Goal: Task Accomplishment & Management: Use online tool/utility

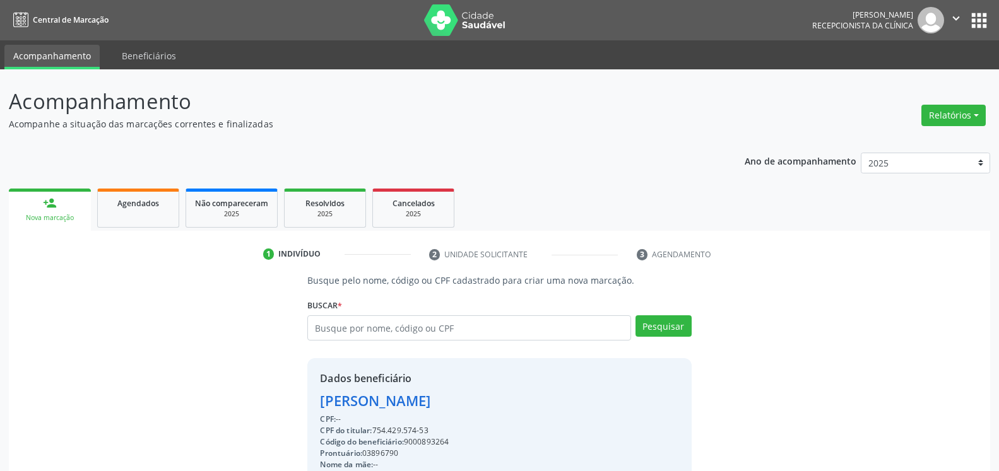
scroll to position [114, 0]
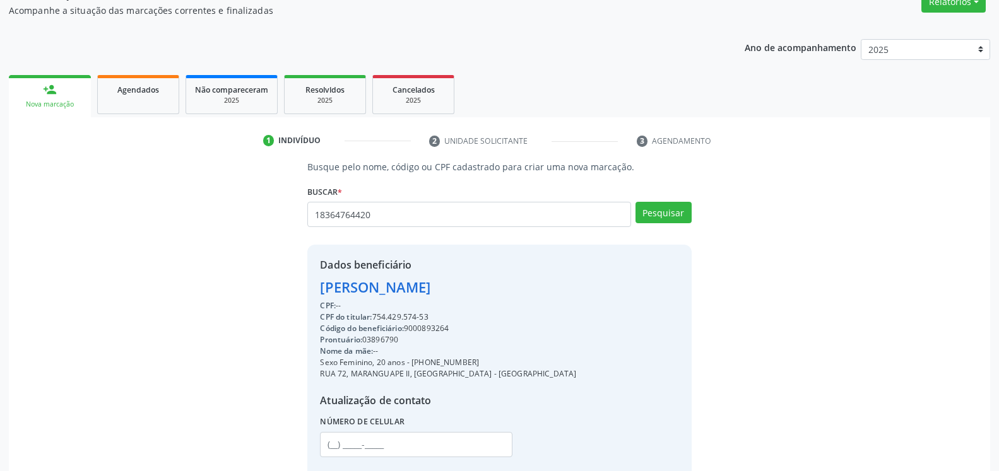
type input "18364764420"
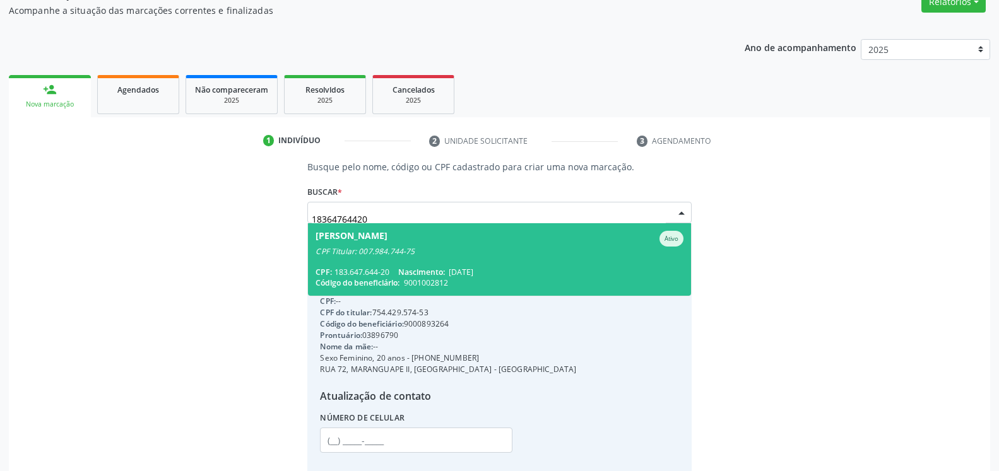
click at [375, 249] on div "CPF Titular: 007.984.744-75" at bounding box center [498, 252] width 367 height 10
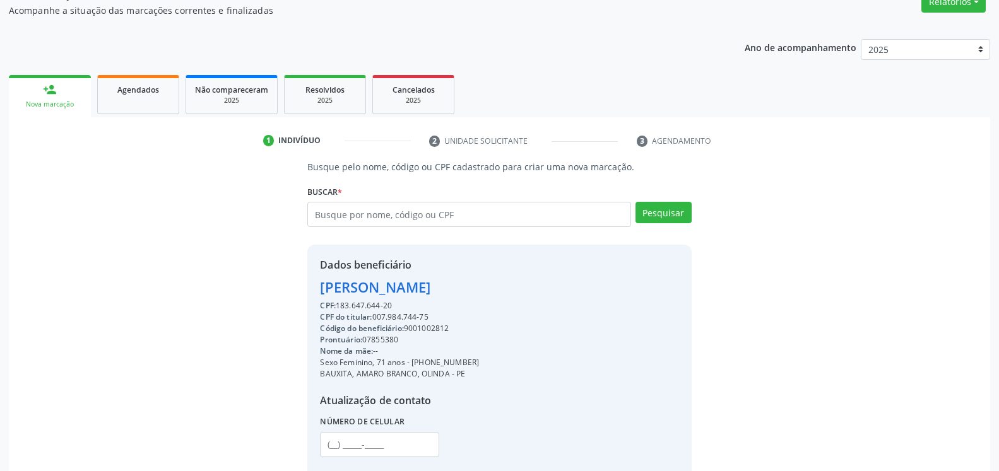
drag, startPoint x: 326, startPoint y: 291, endPoint x: 533, endPoint y: 285, distance: 207.6
click at [533, 285] on div "Dados beneficiário [PERSON_NAME] CPF: 183.647.644-20 CPF do titular: 007.984.74…" at bounding box center [499, 366] width 384 height 242
copy div "[PERSON_NAME]"
click at [399, 213] on input "text" at bounding box center [468, 214] width 323 height 25
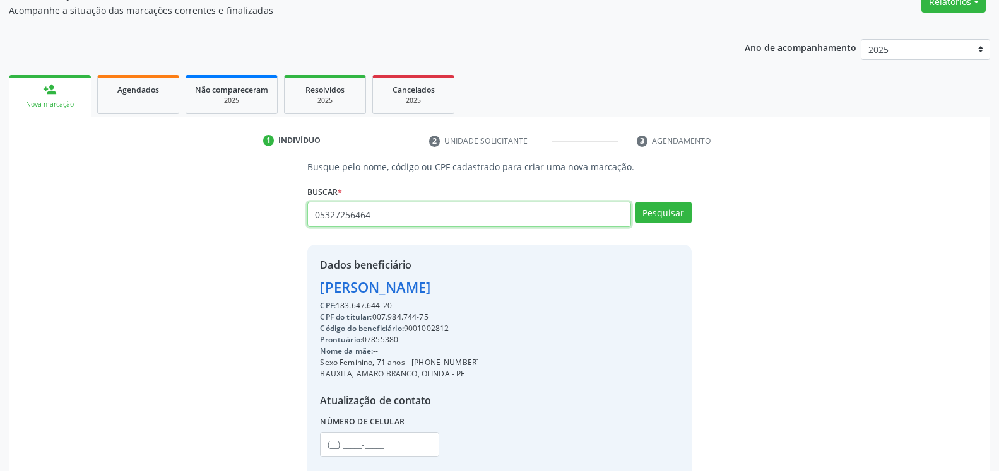
type input "05327256464"
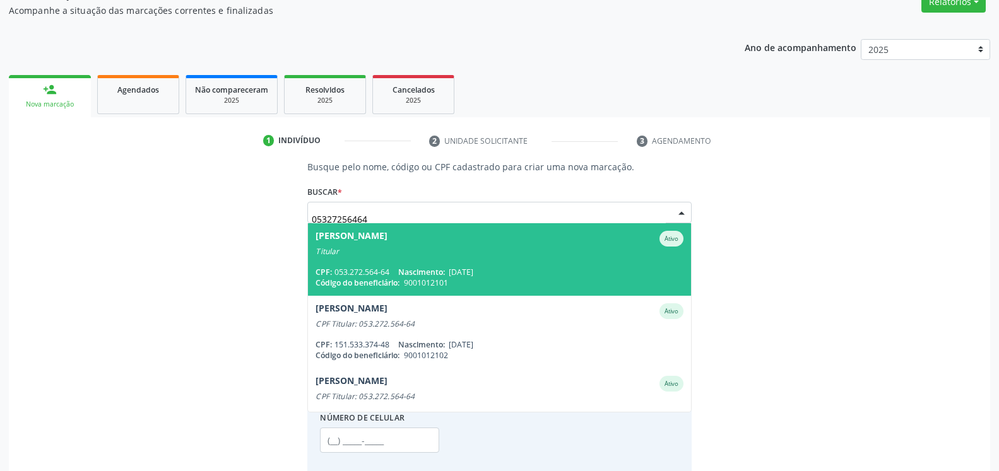
click at [425, 266] on span "[PERSON_NAME] Ativo Titular CPF: 053.272.564-64 Nascimento: [DATE] Código do be…" at bounding box center [499, 259] width 382 height 73
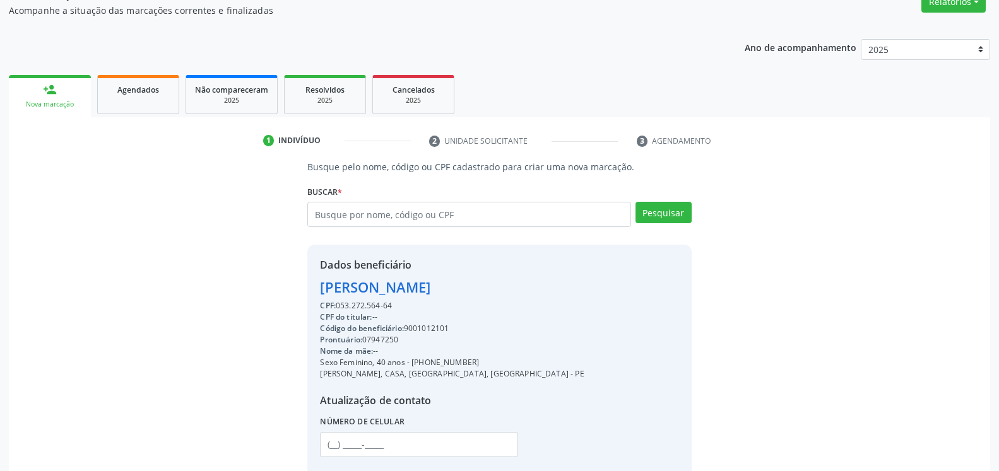
drag, startPoint x: 315, startPoint y: 290, endPoint x: 514, endPoint y: 291, distance: 198.1
click at [514, 291] on div "Dados beneficiário [PERSON_NAME] CPF: 053.272.564-64 CPF do titular: -- Código …" at bounding box center [499, 366] width 384 height 242
copy div "[PERSON_NAME]"
click at [388, 214] on input "text" at bounding box center [468, 214] width 323 height 25
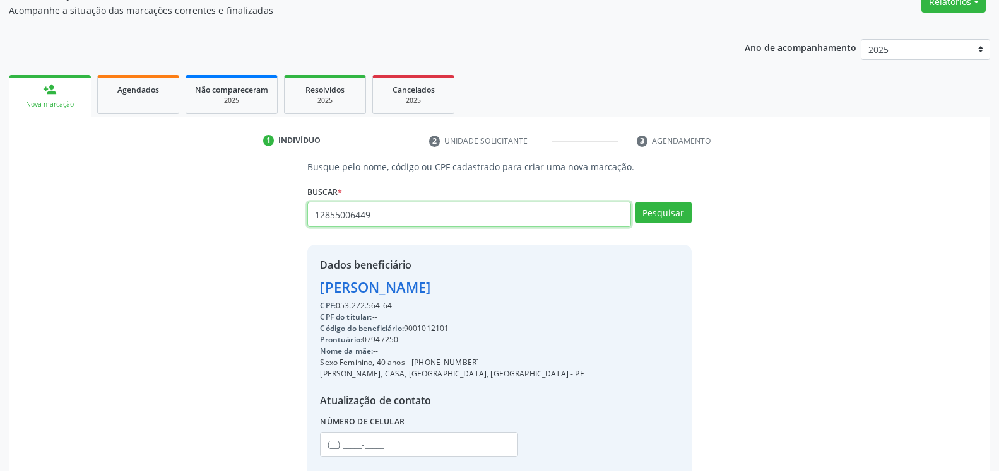
type input "12855006449"
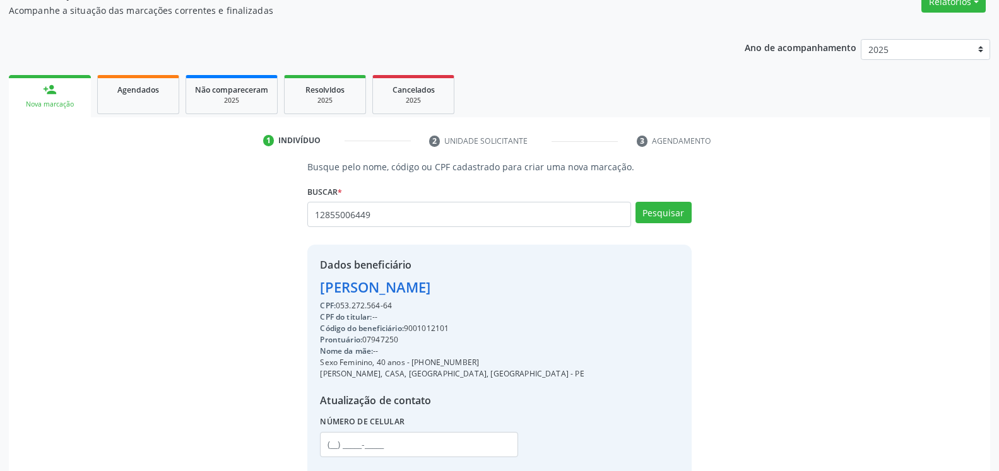
scroll to position [0, 0]
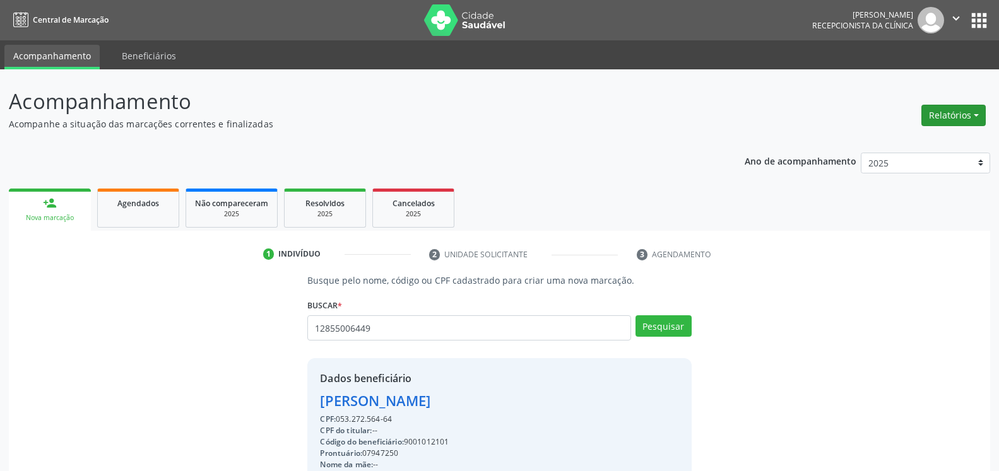
click at [961, 114] on button "Relatórios" at bounding box center [953, 115] width 64 height 21
click at [921, 142] on link "Agendamentos" at bounding box center [918, 143] width 136 height 18
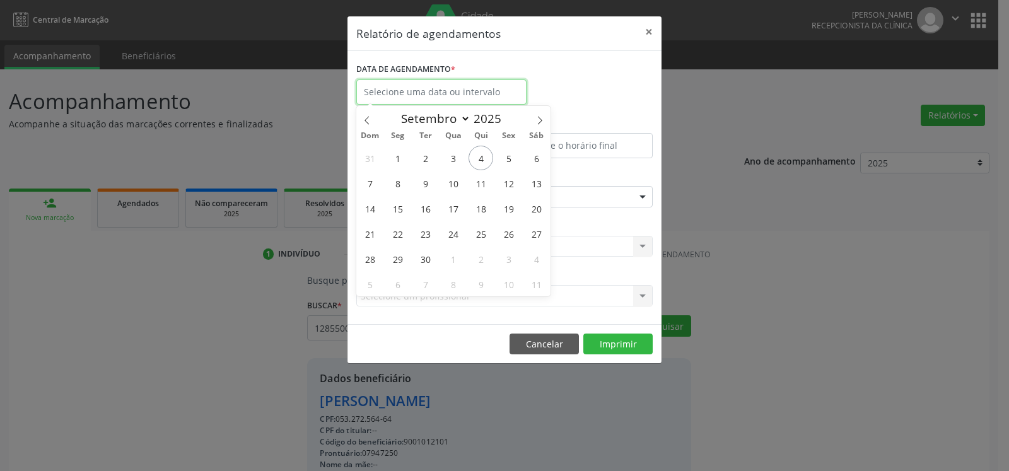
click at [449, 88] on input "text" at bounding box center [441, 91] width 170 height 25
click at [428, 156] on span "2" at bounding box center [425, 158] width 25 height 25
type input "[DATE]"
click at [428, 156] on input "text" at bounding box center [428, 145] width 145 height 25
type input "12:00"
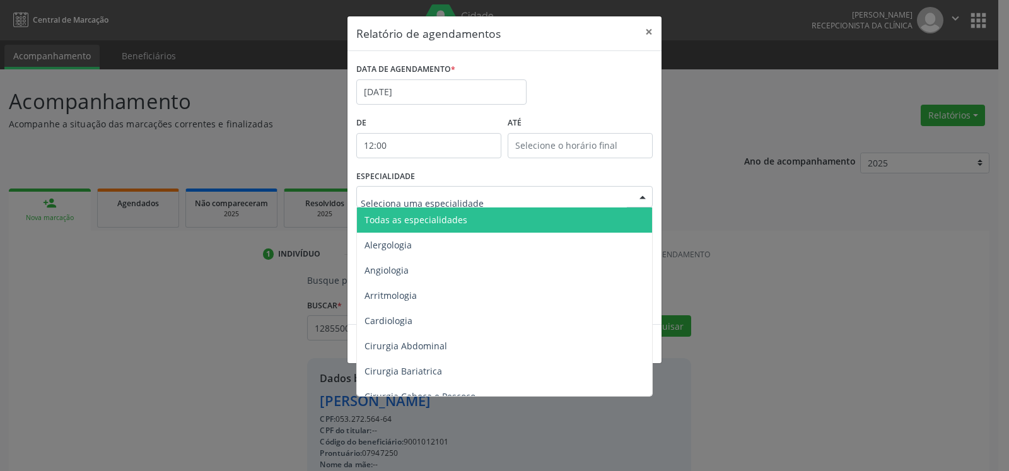
click at [468, 231] on span "Todas as especialidades" at bounding box center [505, 220] width 297 height 25
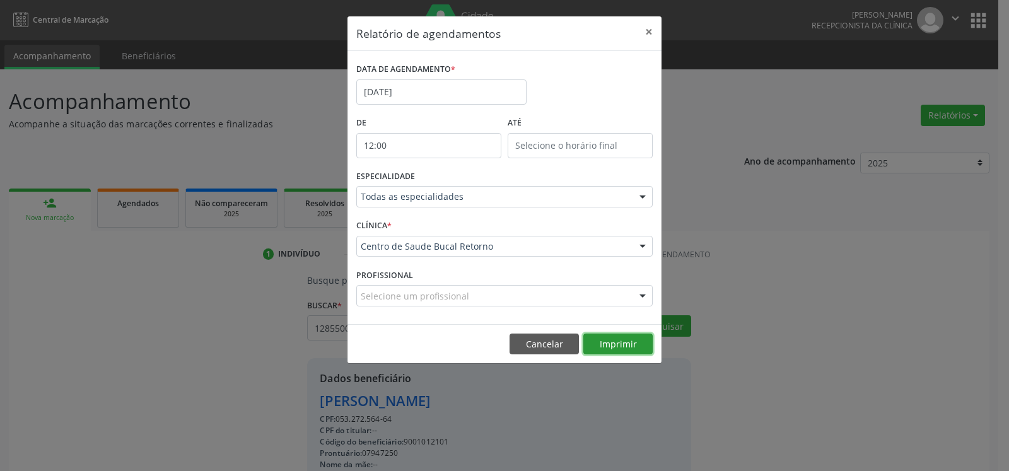
click at [623, 344] on button "Imprimir" at bounding box center [618, 344] width 69 height 21
click at [629, 346] on button "Imprimir" at bounding box center [618, 344] width 69 height 21
drag, startPoint x: 651, startPoint y: 28, endPoint x: 607, endPoint y: 102, distance: 86.0
click at [650, 28] on button "×" at bounding box center [649, 31] width 25 height 31
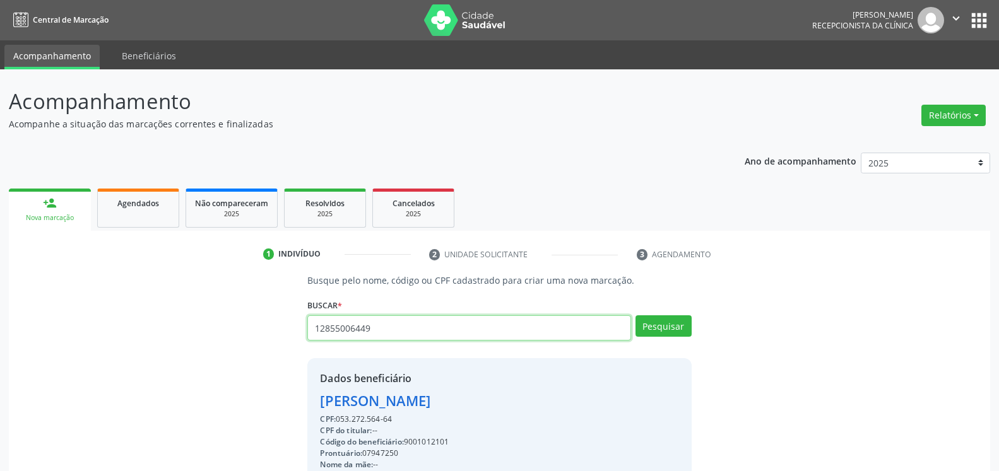
drag, startPoint x: 419, startPoint y: 332, endPoint x: 201, endPoint y: 339, distance: 218.4
click at [307, 339] on input "12855006449" at bounding box center [468, 327] width 323 height 25
type input "42725550491"
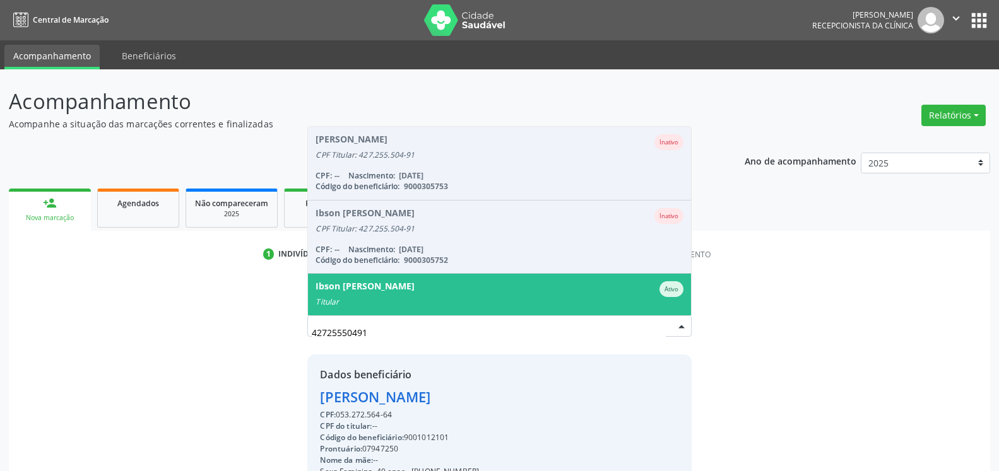
click at [375, 298] on div "Titular" at bounding box center [498, 302] width 367 height 10
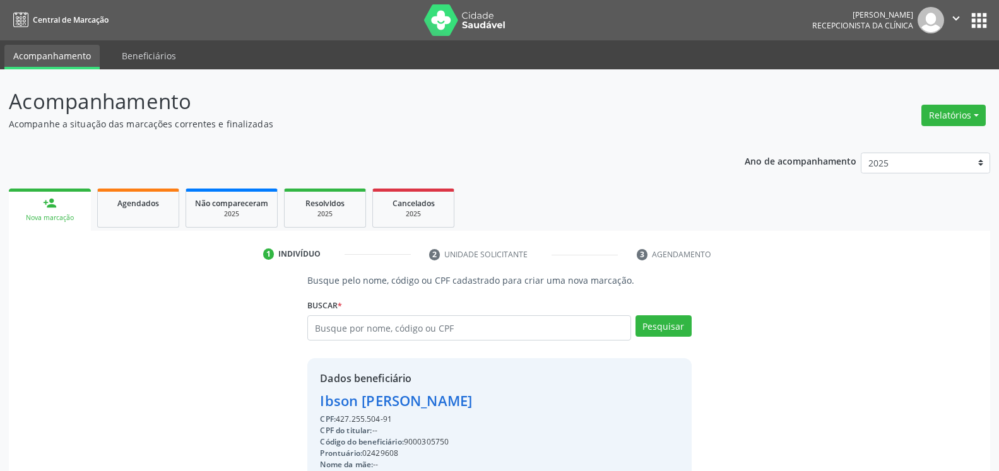
drag, startPoint x: 319, startPoint y: 401, endPoint x: 481, endPoint y: 401, distance: 161.5
click at [481, 401] on div "Dados beneficiário [PERSON_NAME] CPF: 427.255.504-91 CPF do titular: -- Código …" at bounding box center [499, 479] width 384 height 242
copy div "Ibson [PERSON_NAME]"
